Goal: Task Accomplishment & Management: Use online tool/utility

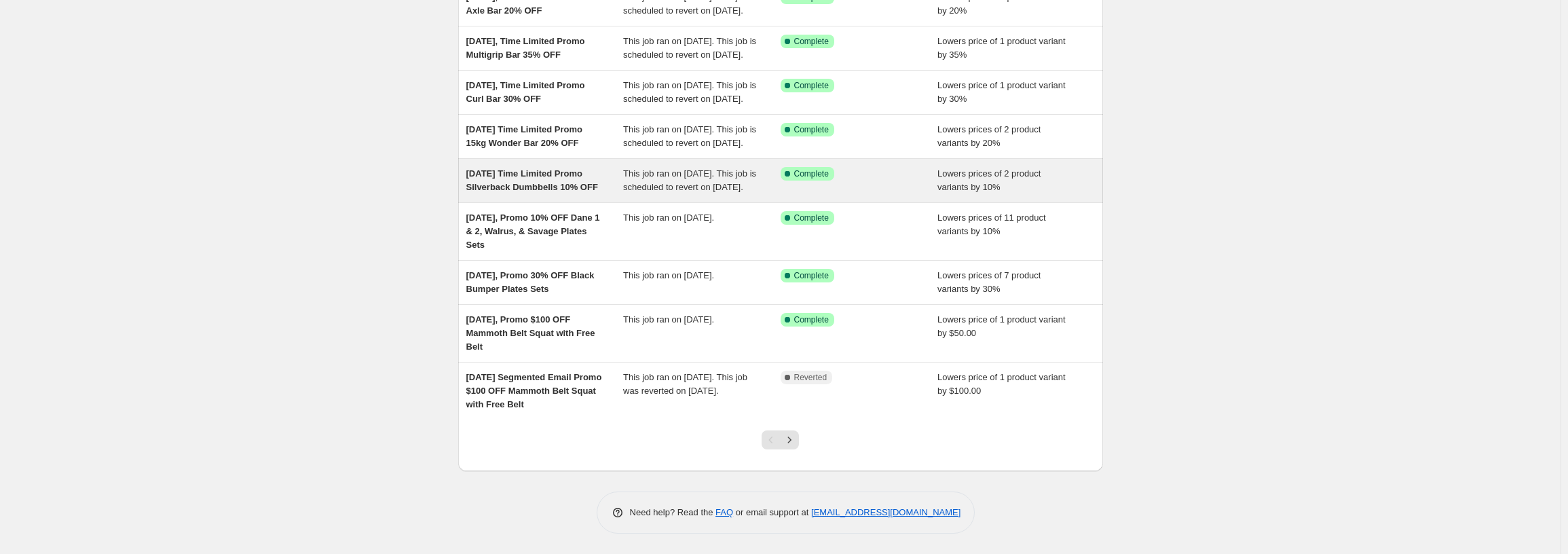
scroll to position [281, 0]
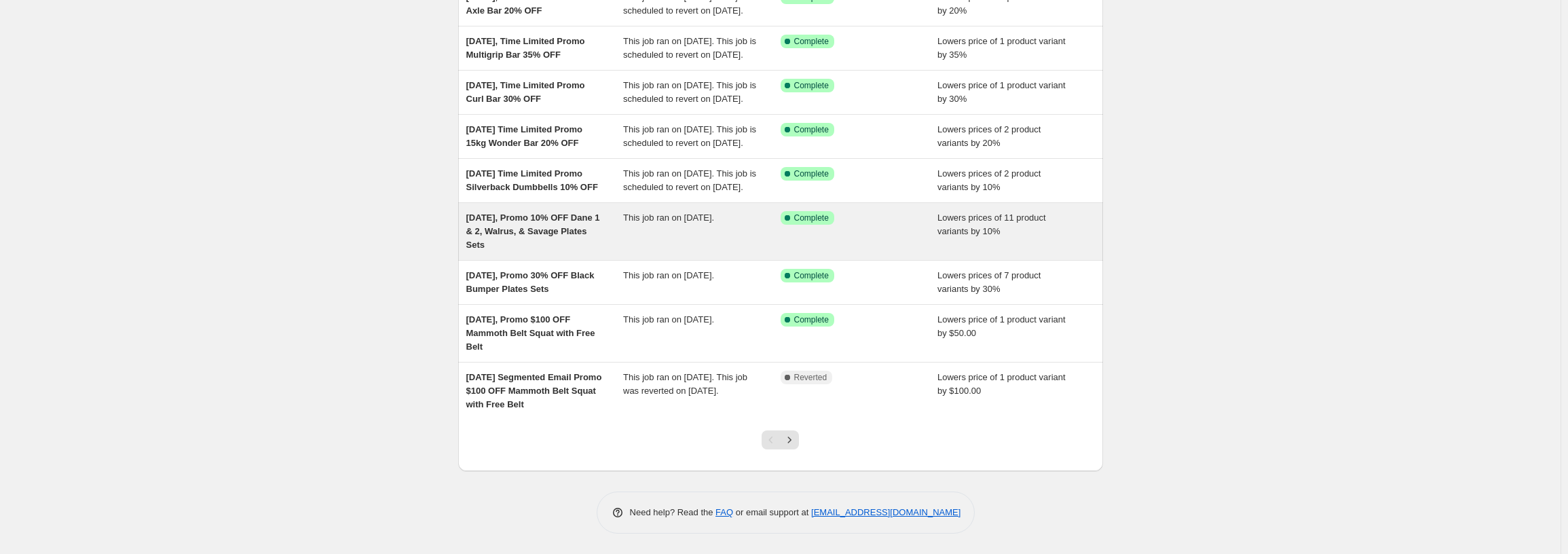
click at [589, 221] on span "Aug 20, 2025, Promo 10% OFF Dane 1 & 2, Walrus, & Savage Plates Sets" at bounding box center [533, 231] width 133 height 37
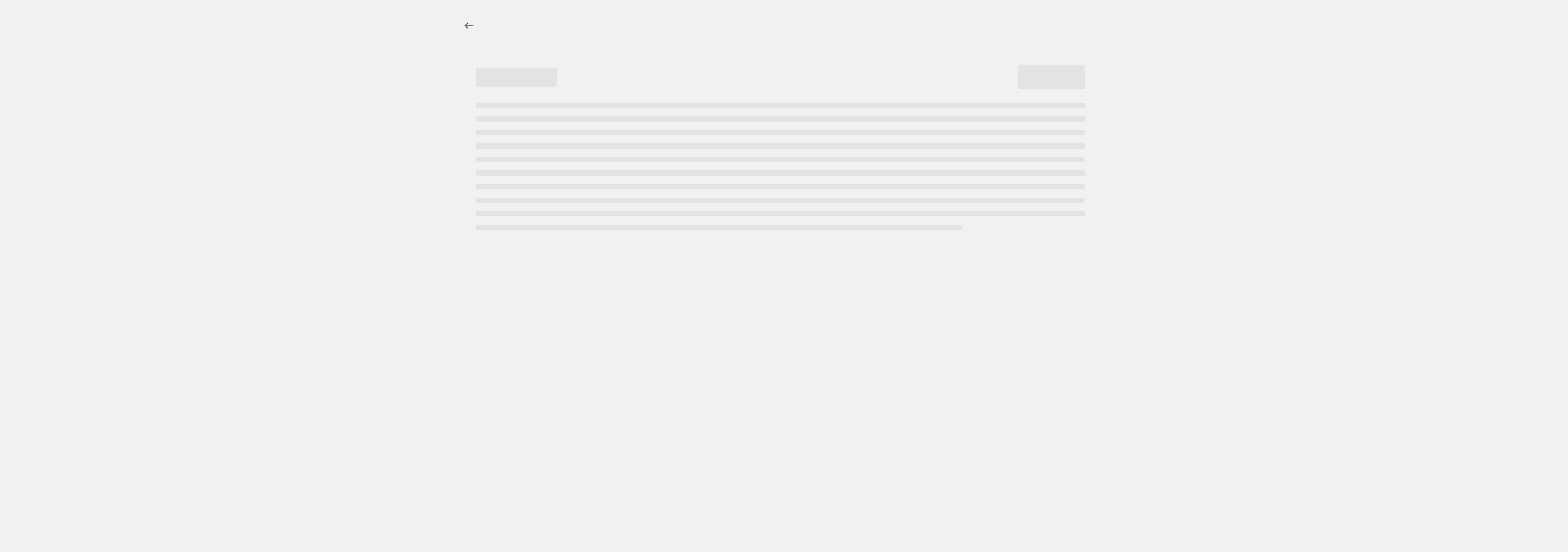
select select "percentage"
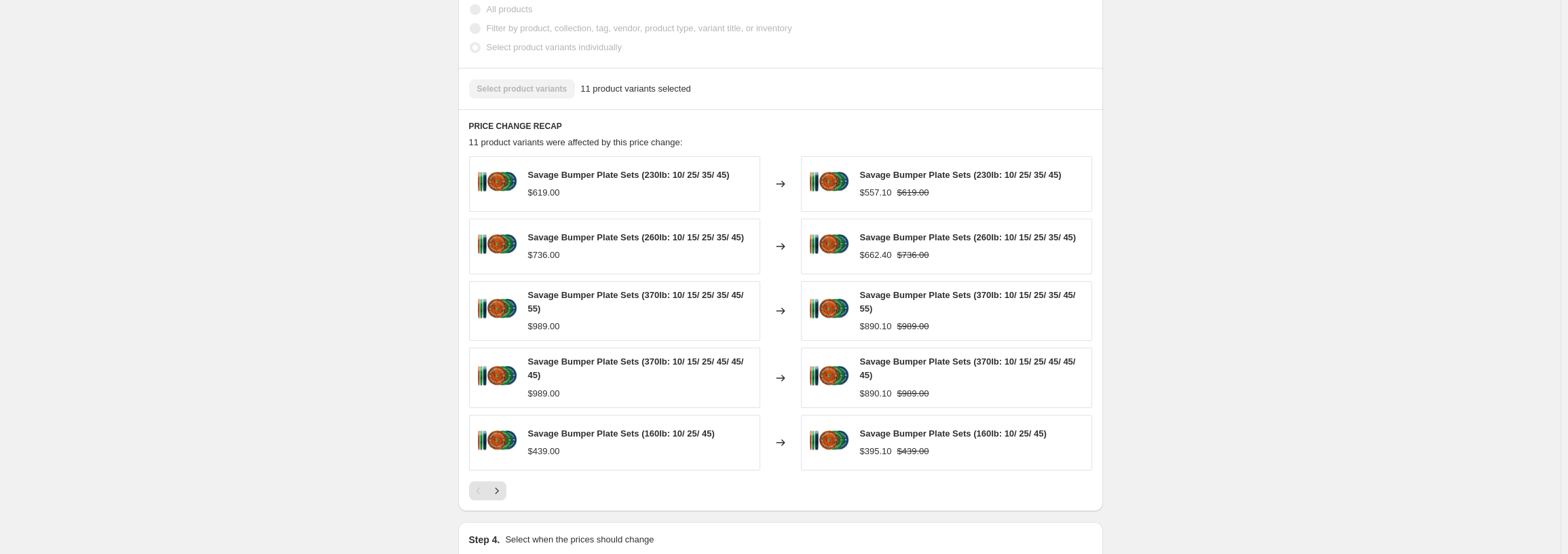
scroll to position [953, 0]
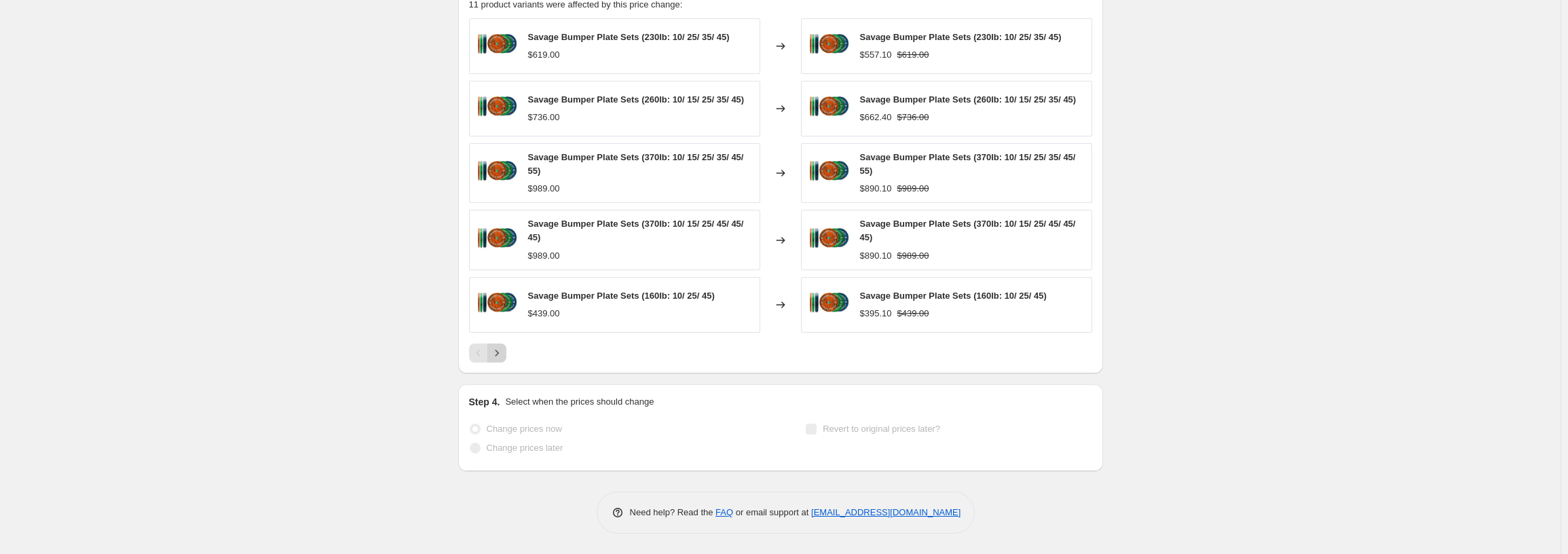
click at [503, 355] on icon "Next" at bounding box center [497, 352] width 14 height 14
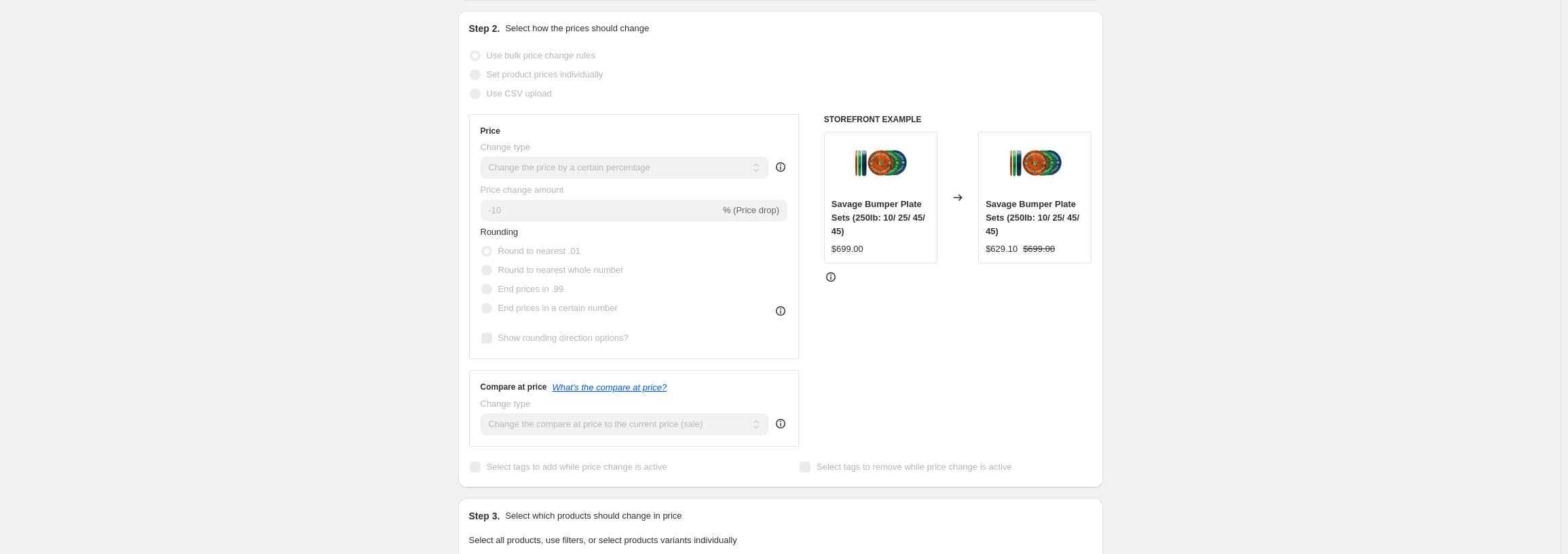
scroll to position [0, 0]
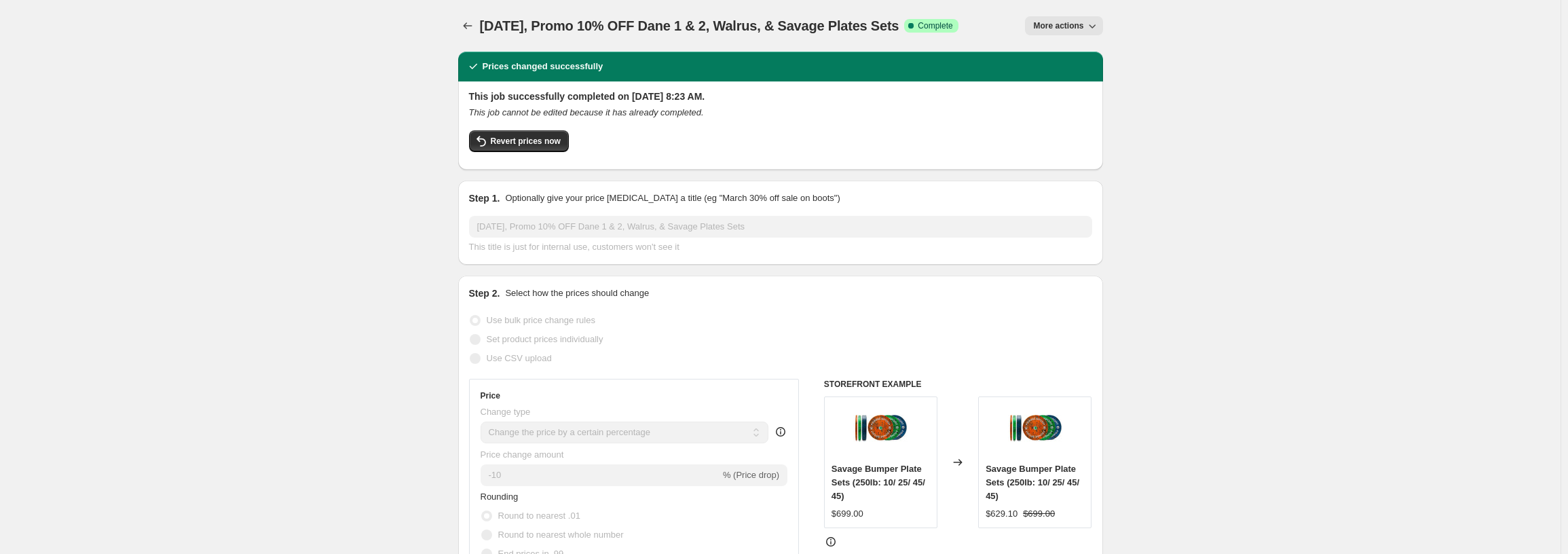
drag, startPoint x: 932, startPoint y: 23, endPoint x: 483, endPoint y: 30, distance: 449.1
click at [483, 30] on span "Aug 20, 2025, Promo 10% OFF Dane 1 & 2, Walrus, & Savage Plates Sets" at bounding box center [689, 26] width 419 height 15
copy span "Aug 20, 2025, Promo 10% OFF Dane 1 & 2, Walrus, & Savage Plates Sets"
click at [474, 24] on icon "Price change jobs" at bounding box center [467, 26] width 14 height 14
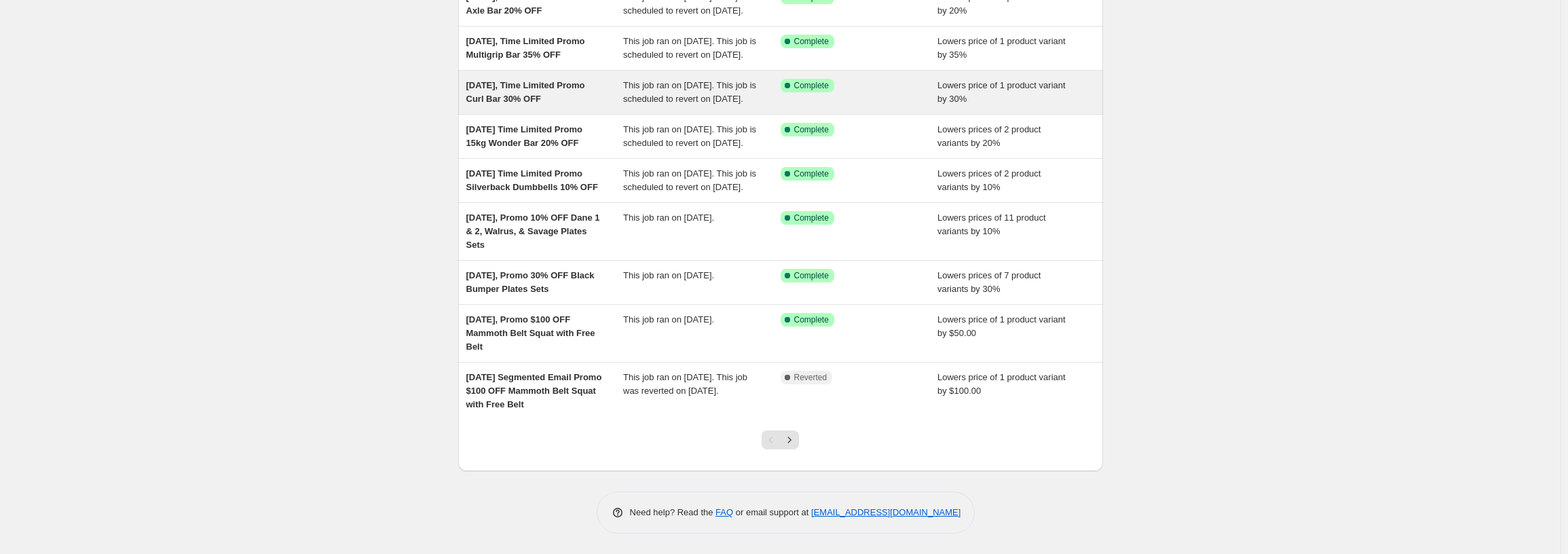
scroll to position [281, 0]
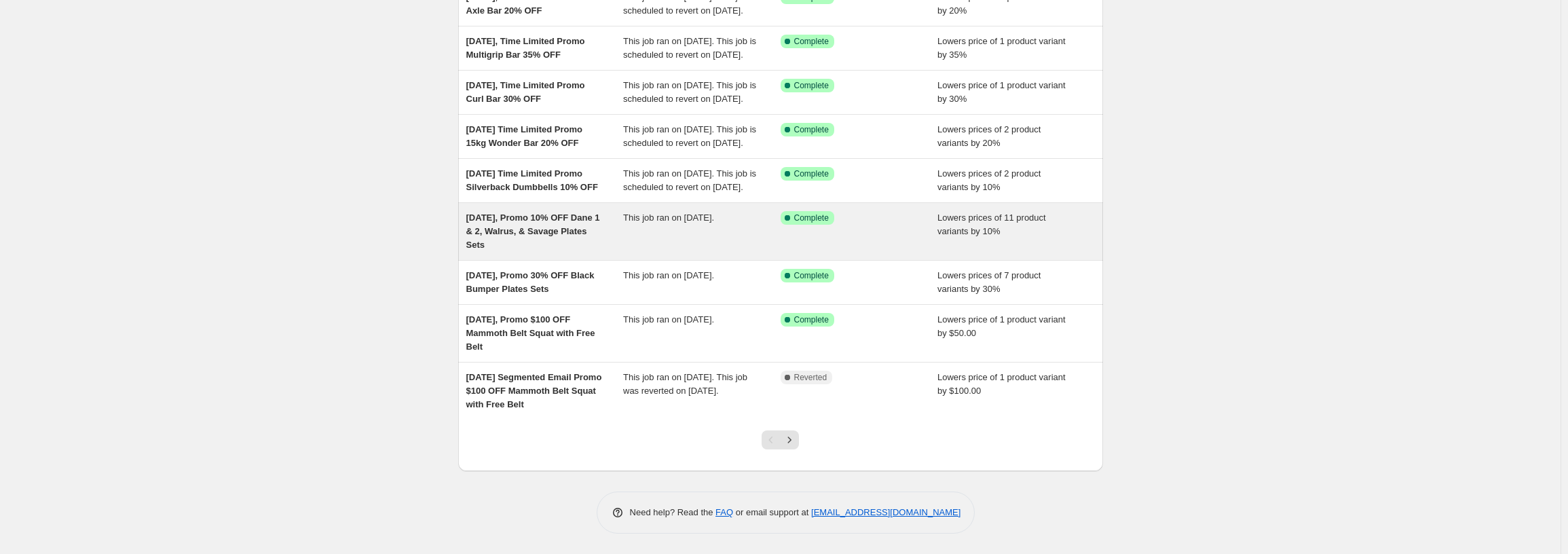
click at [561, 216] on span "Aug 20, 2025, Promo 10% OFF Dane 1 & 2, Walrus, & Savage Plates Sets" at bounding box center [533, 231] width 133 height 37
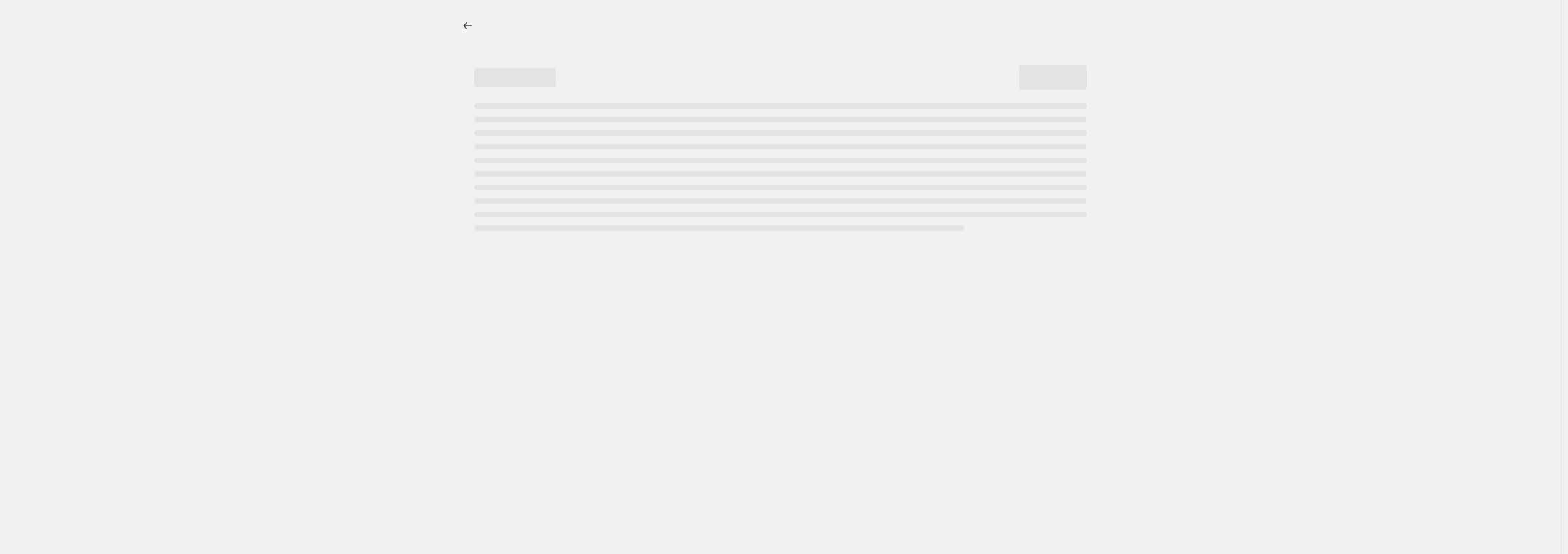
select select "percentage"
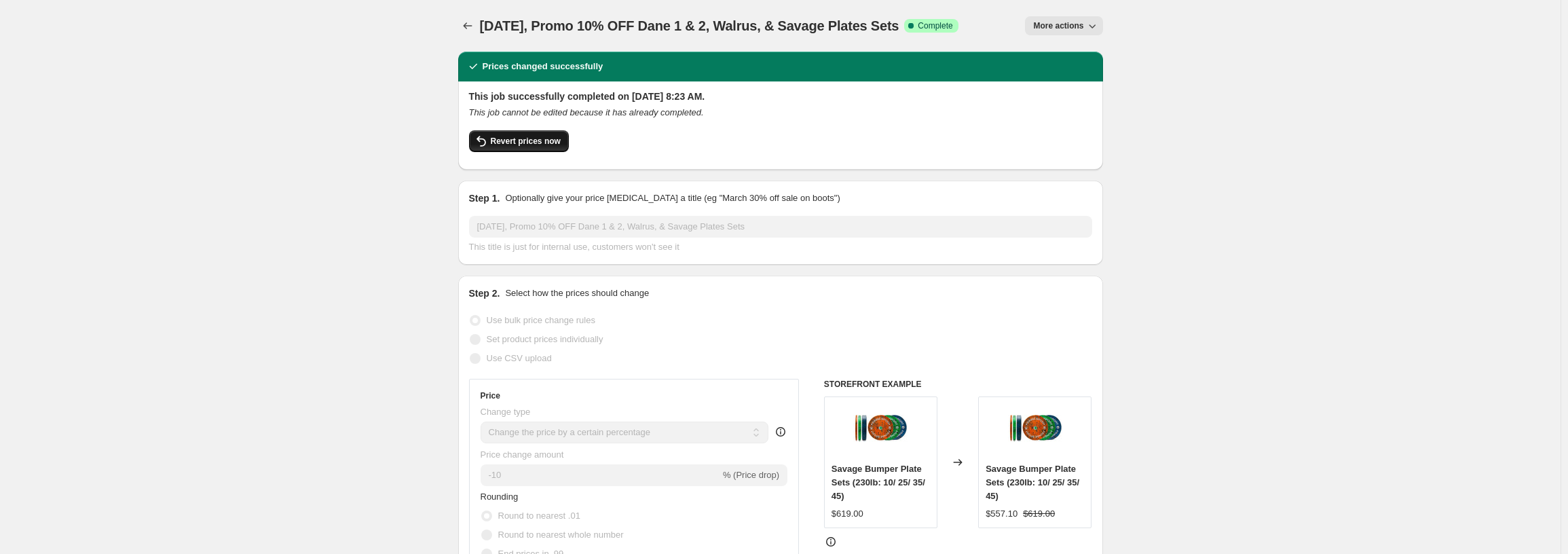
click at [528, 138] on span "Revert prices now" at bounding box center [525, 141] width 70 height 11
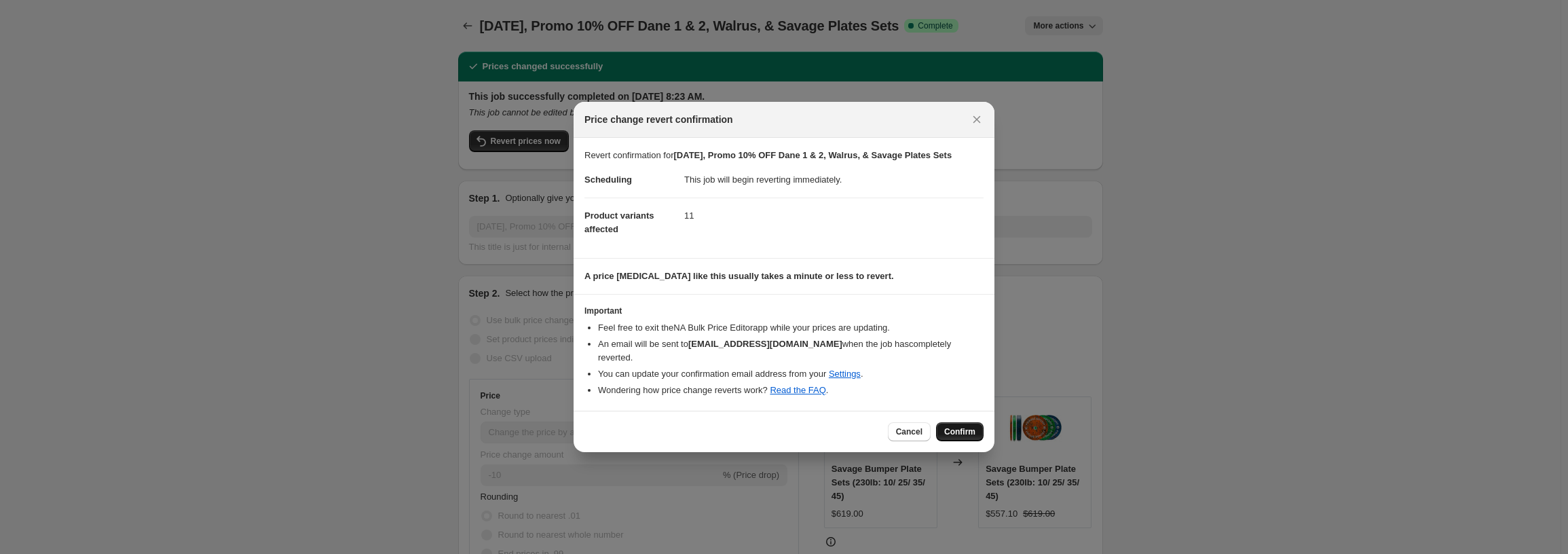
click at [966, 426] on span "Confirm" at bounding box center [959, 432] width 32 height 11
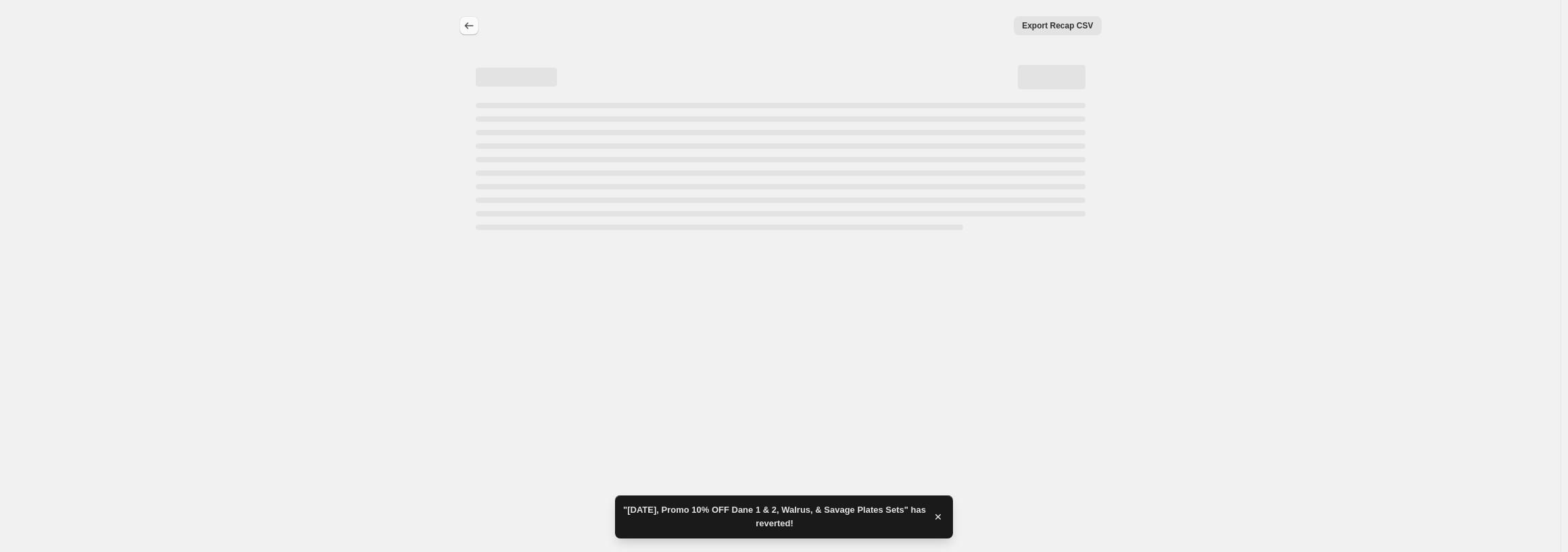
select select "percentage"
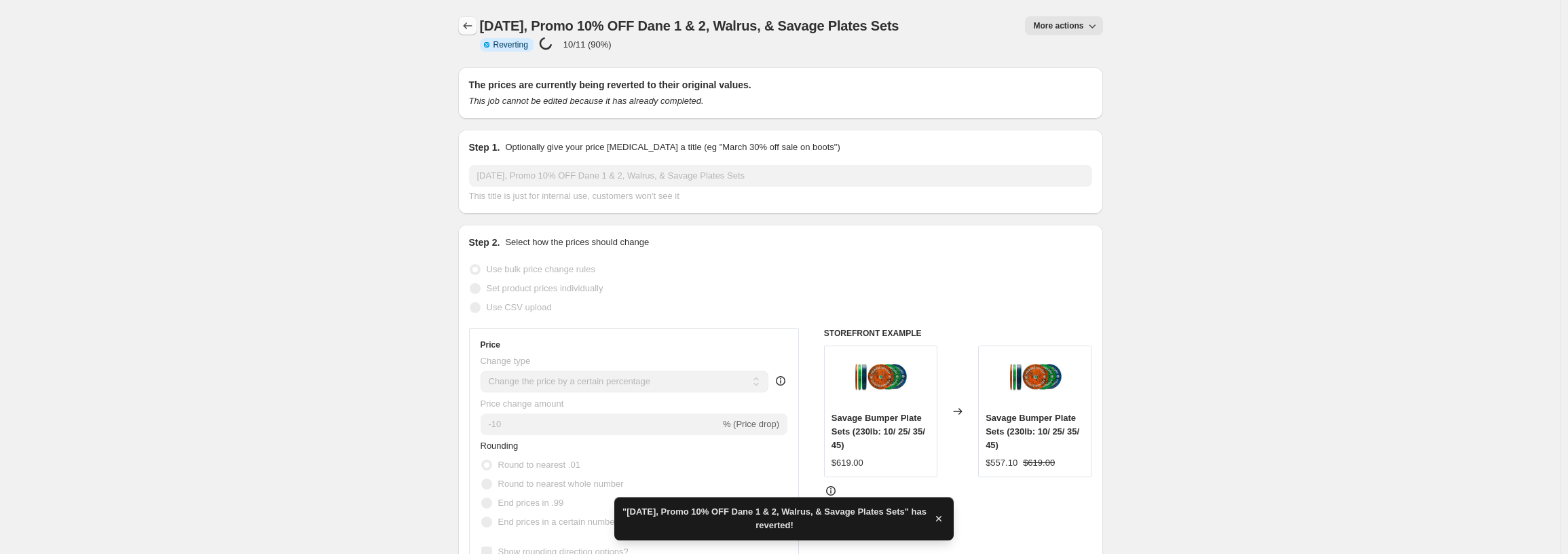
click at [473, 28] on icon "Price change jobs" at bounding box center [467, 26] width 14 height 14
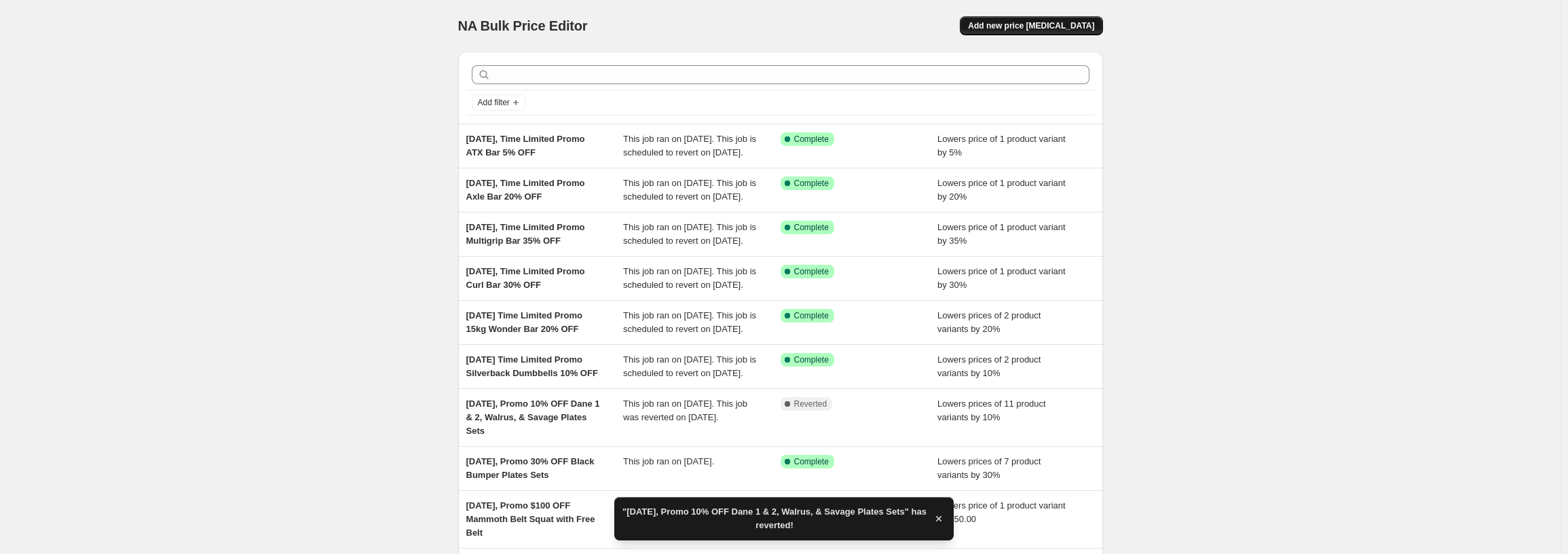
click at [1080, 21] on button "Add new price change job" at bounding box center [1031, 26] width 143 height 19
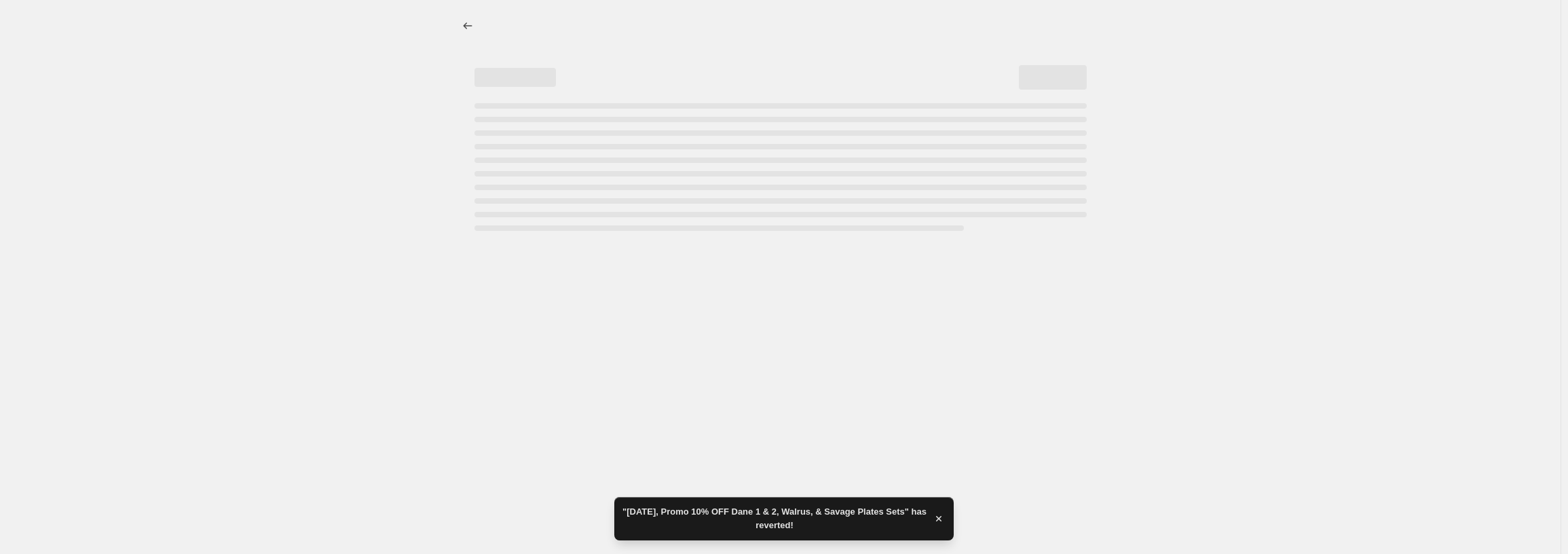
select select "percentage"
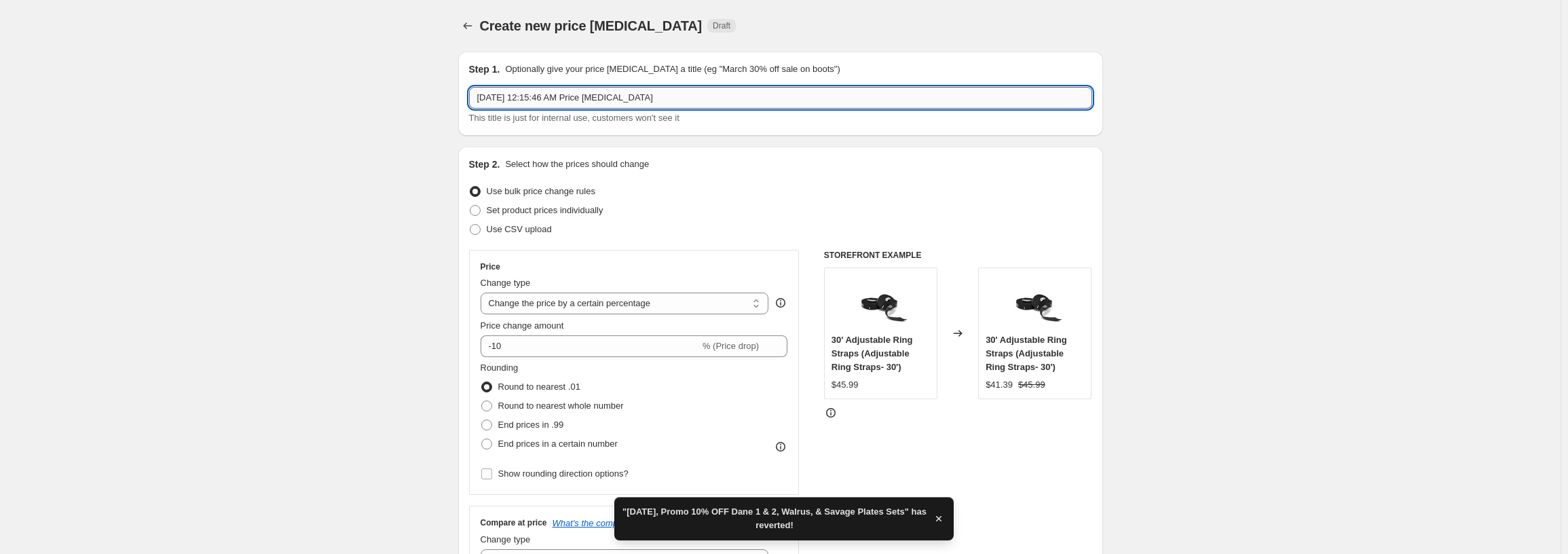
drag, startPoint x: 665, startPoint y: 89, endPoint x: 536, endPoint y: 98, distance: 129.3
click at [536, 98] on input "Aug 21, 2025, 12:15:46 AM Price change job" at bounding box center [780, 98] width 623 height 22
paste input "Aug 20, 2025, Promo 10% OFF Dane 1 & 2, Walrus, & Savage Plates Sets"
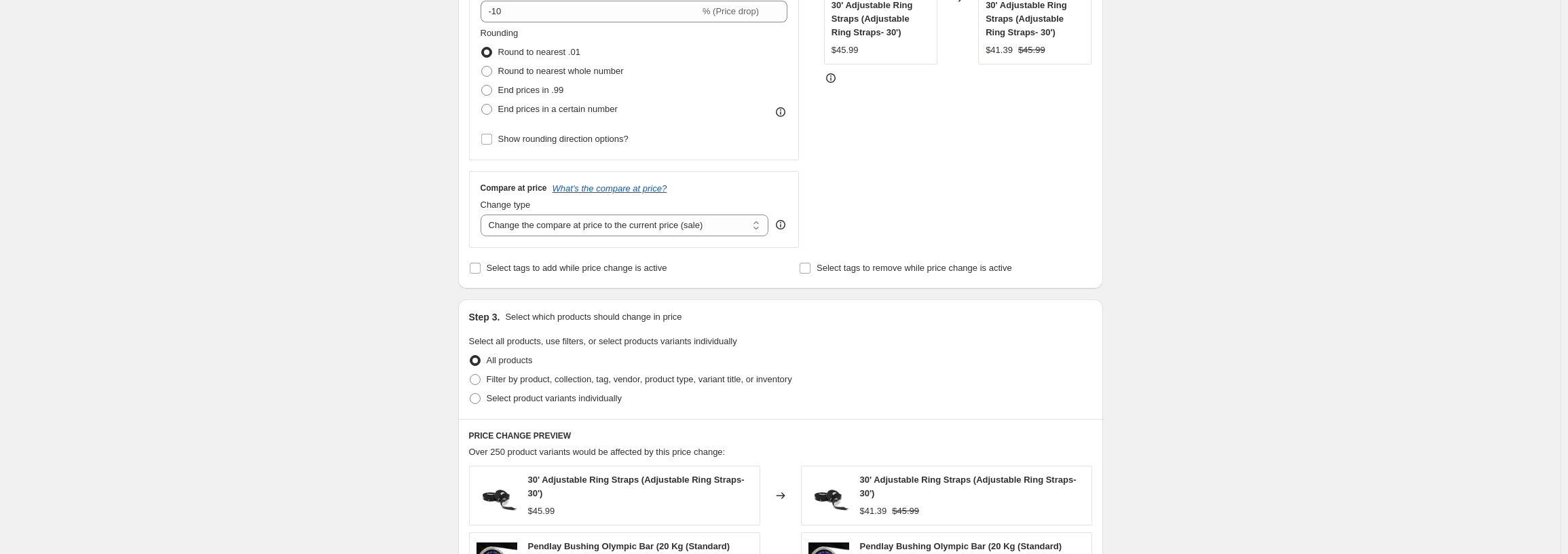
scroll to position [339, 0]
type input "Aug 21, 2025, Aug 20, 2025, Promo 10% OFF Dane 1 & 2, Walrus, & Savage Plates S…"
click at [481, 397] on span at bounding box center [475, 394] width 11 height 11
click at [470, 389] on input "Select product variants individually" at bounding box center [470, 388] width 1 height 1
radio input "true"
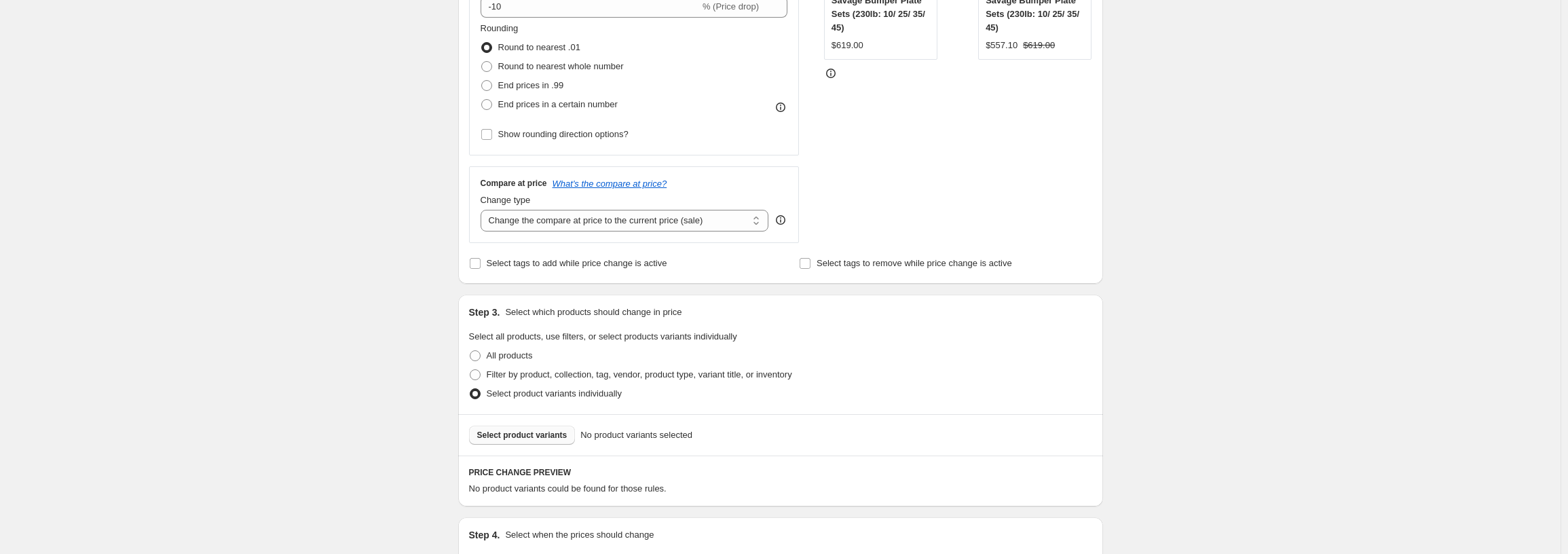
click at [530, 430] on span "Select product variants" at bounding box center [522, 435] width 90 height 11
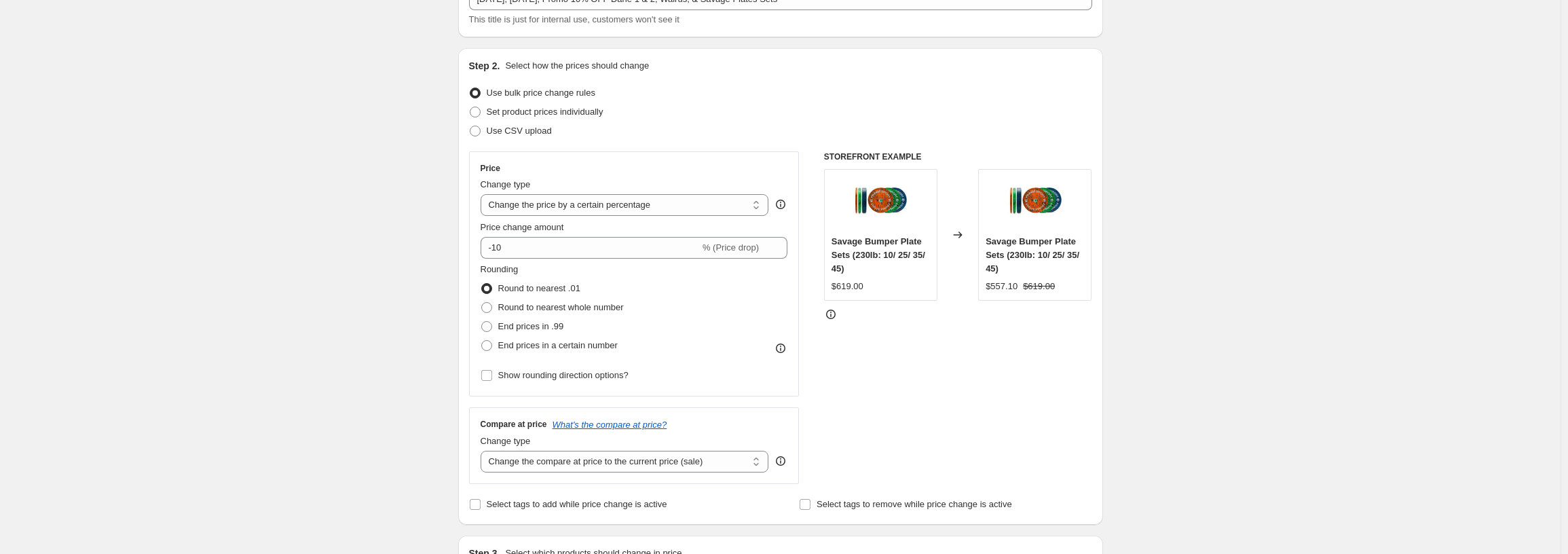
scroll to position [0, 0]
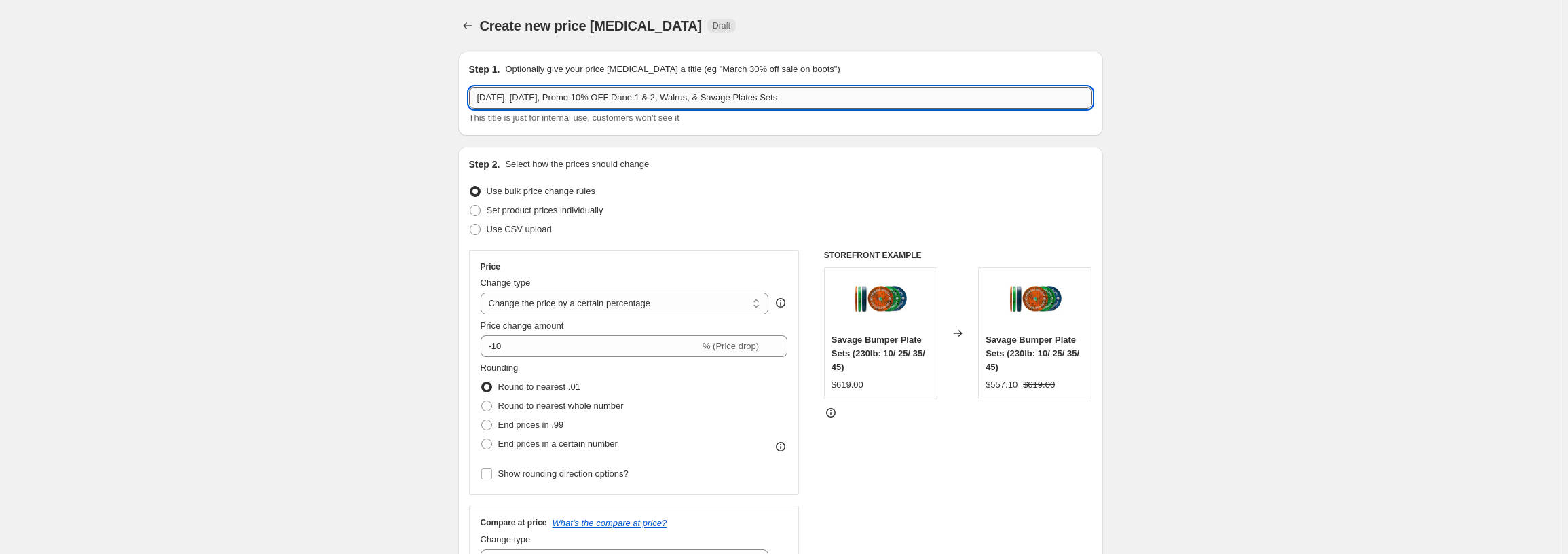
click at [703, 98] on input "Aug 21, 2025, Aug 20, 2025, Promo 10% OFF Dane 1 & 2, Walrus, & Savage Plates S…" at bounding box center [780, 98] width 623 height 22
type input "Aug 21, 2025, Aug 20, 2025, Promo 10% OFF Dane 1, Walrus, & Savage Plates Sets"
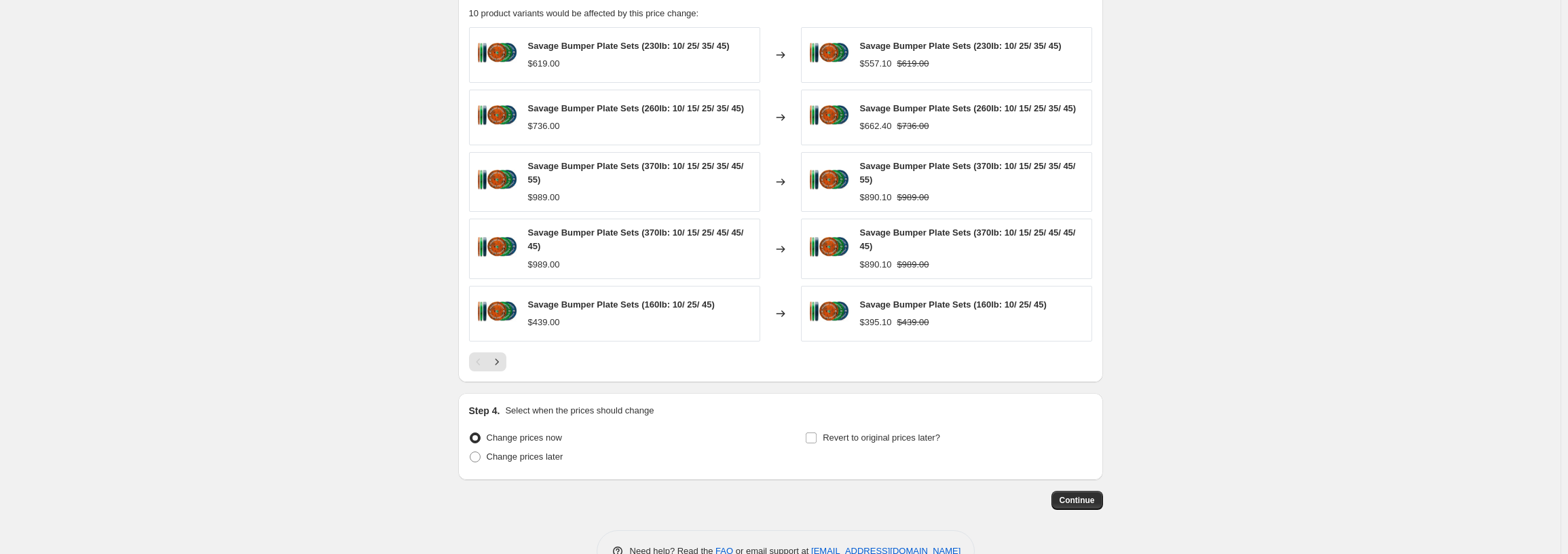
scroll to position [854, 0]
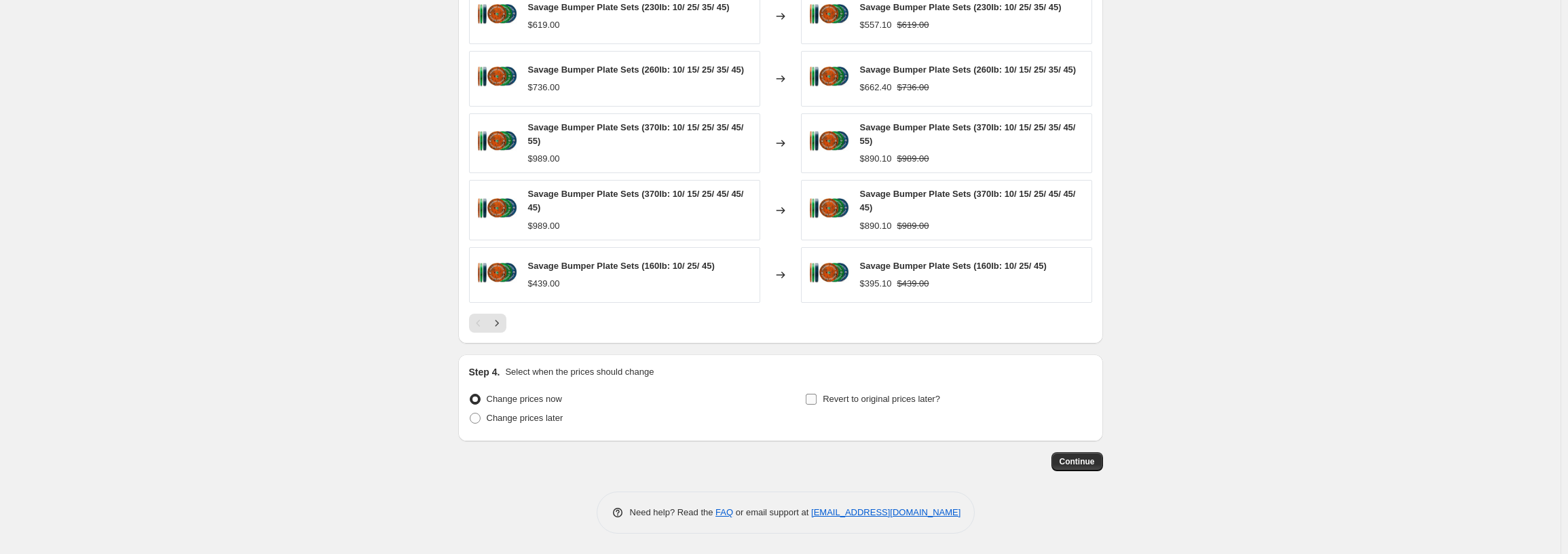
click at [821, 401] on label "Revert to original prices later?" at bounding box center [873, 399] width 135 height 19
click at [816, 401] on input "Revert to original prices later?" at bounding box center [811, 399] width 11 height 11
checkbox input "true"
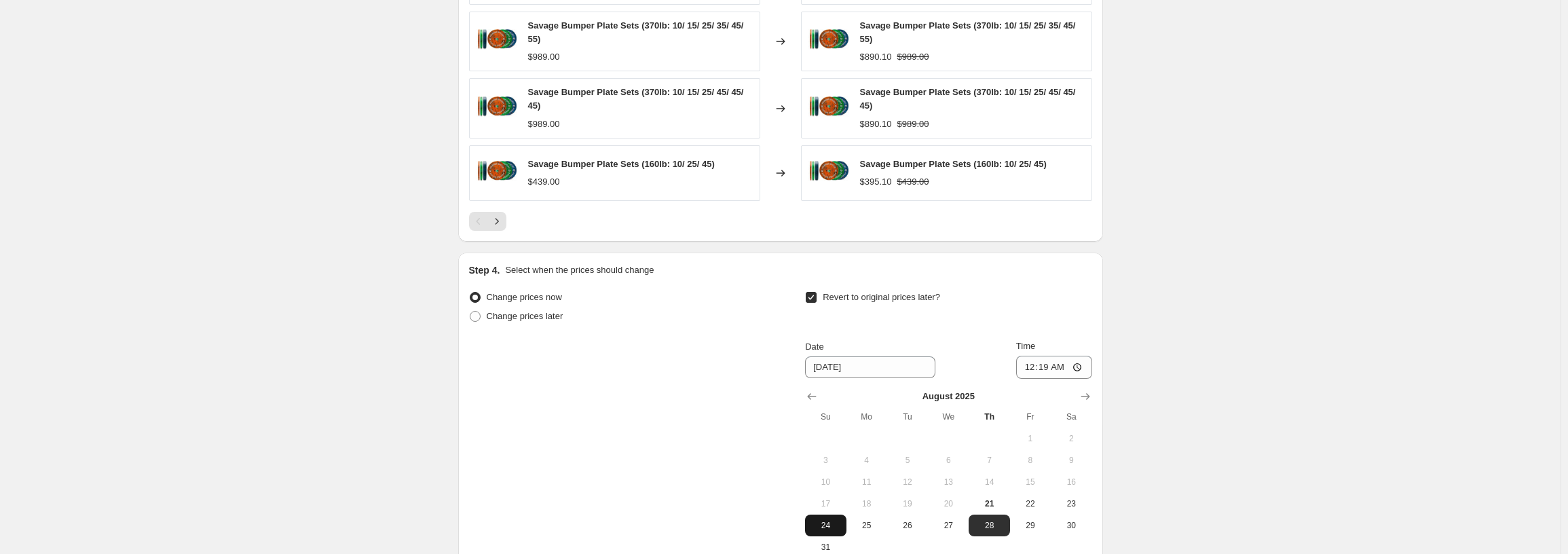
scroll to position [1108, 0]
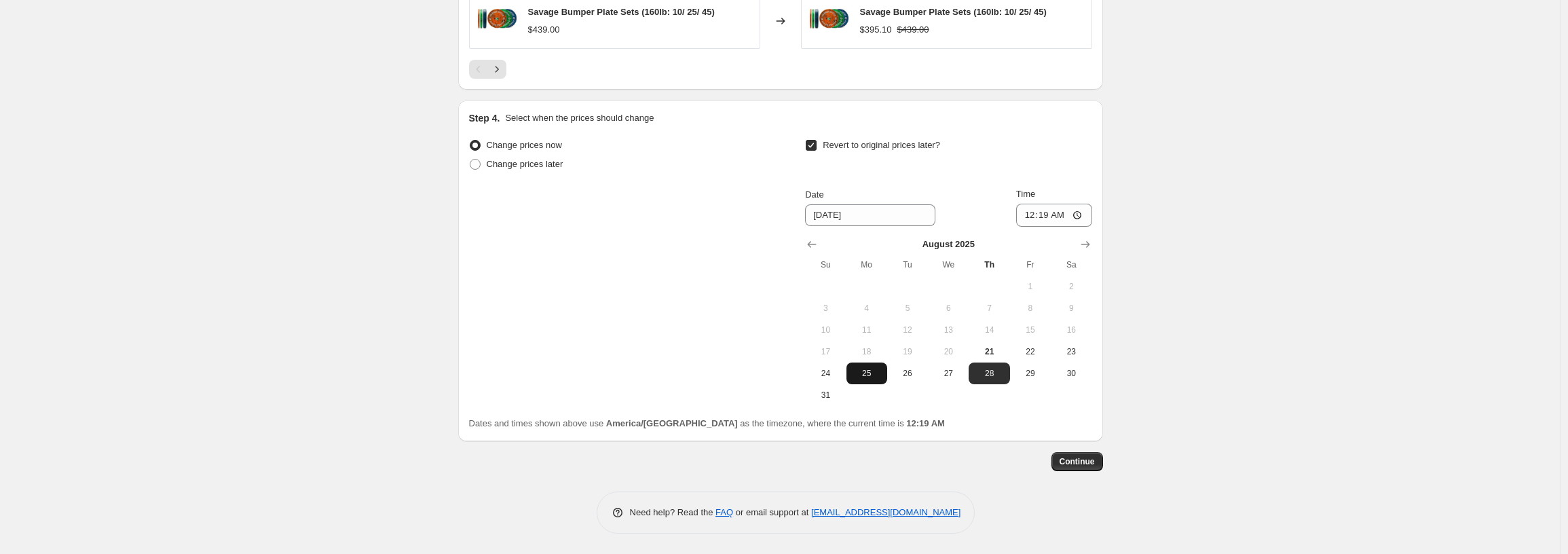
click at [876, 380] on button "25" at bounding box center [867, 374] width 41 height 22
type input "8/25/2025"
click at [1037, 213] on input "00:19" at bounding box center [1054, 215] width 76 height 23
type input "05:00"
click at [1085, 459] on span "Continue" at bounding box center [1077, 461] width 35 height 11
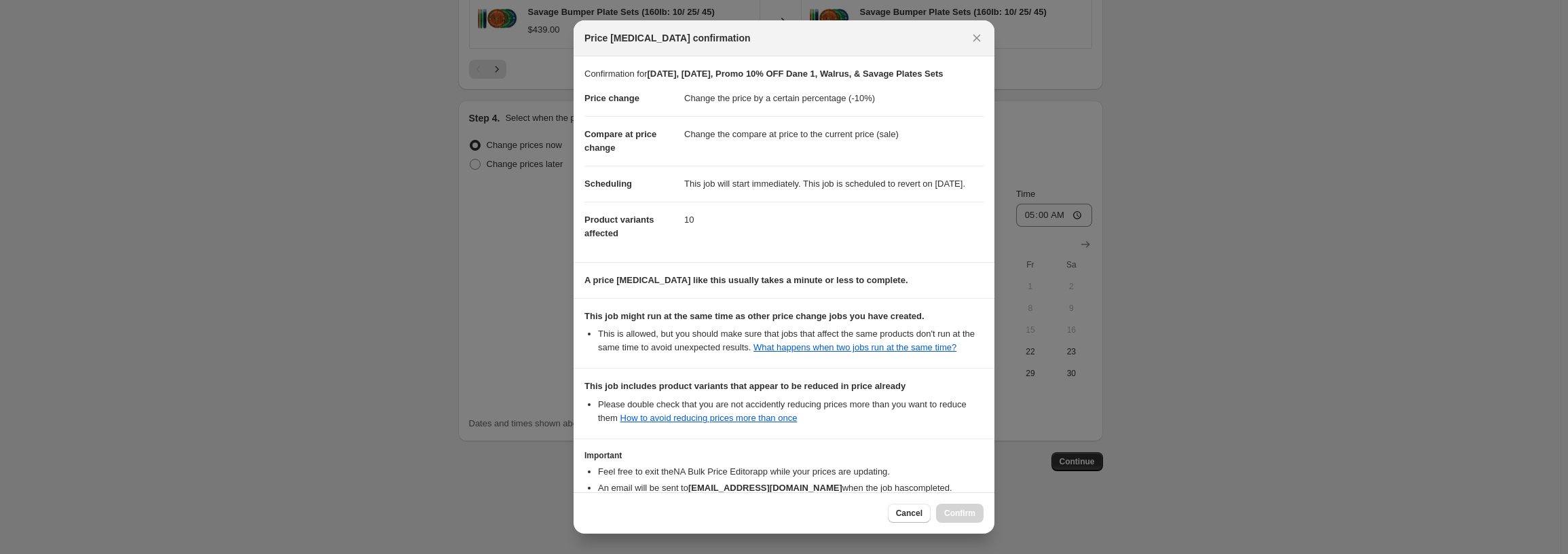
scroll to position [128, 0]
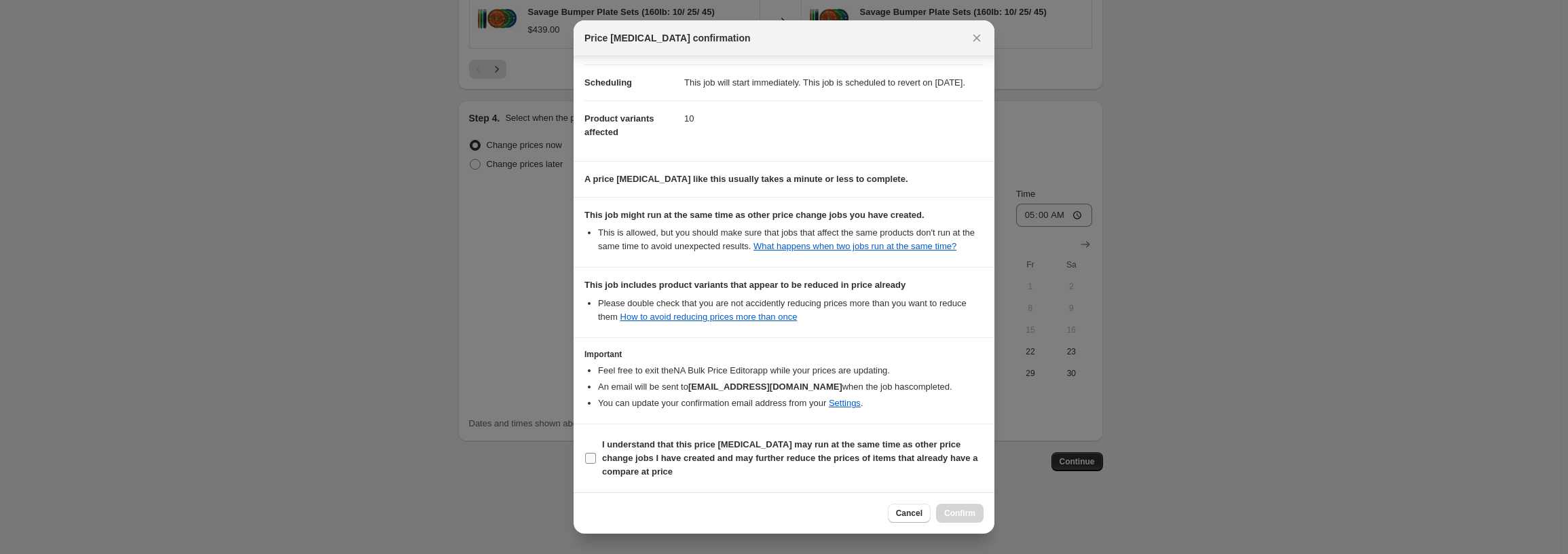
click at [604, 457] on b "I understand that this price change job may run at the same time as other price…" at bounding box center [790, 457] width 375 height 37
click at [596, 457] on input "I understand that this price change job may run at the same time as other price…" at bounding box center [590, 458] width 11 height 11
checkbox input "true"
click at [960, 505] on button "Confirm" at bounding box center [959, 513] width 48 height 19
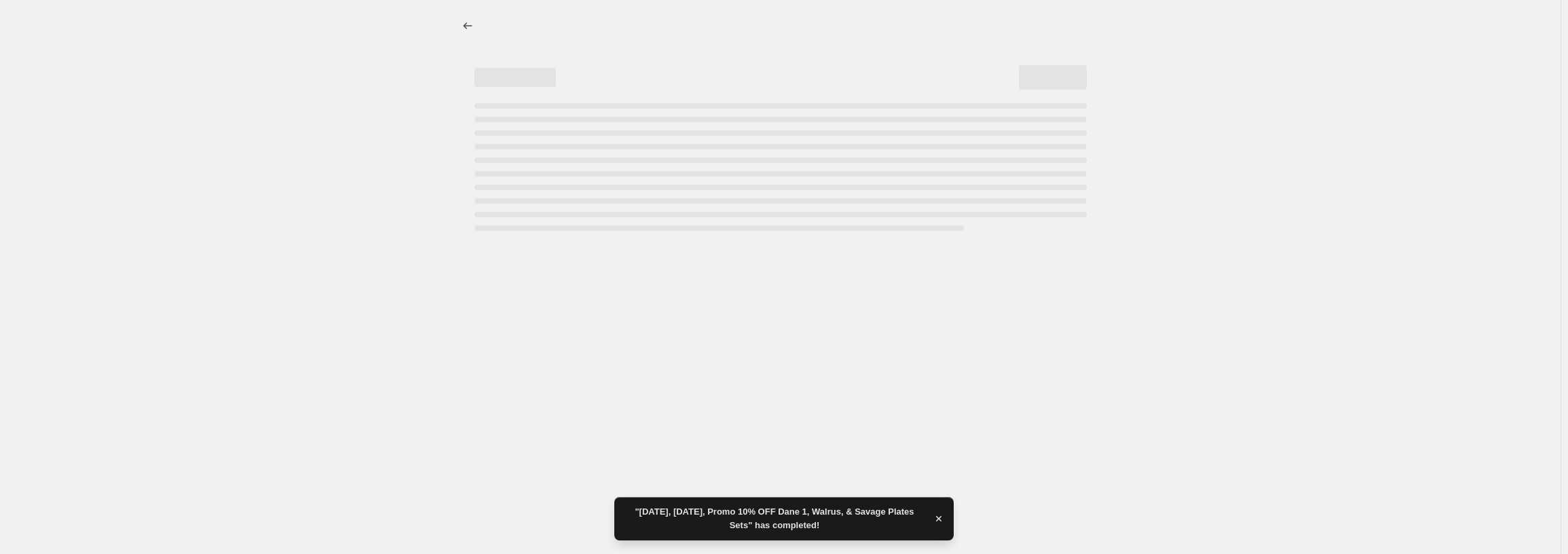
select select "percentage"
